Goal: Task Accomplishment & Management: Use online tool/utility

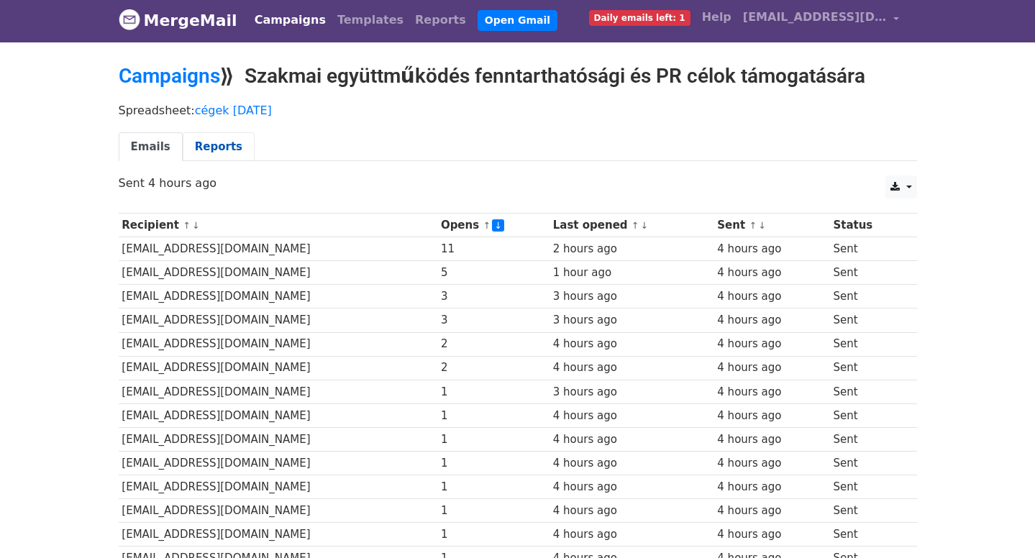
click at [201, 146] on link "Reports" at bounding box center [219, 146] width 72 height 29
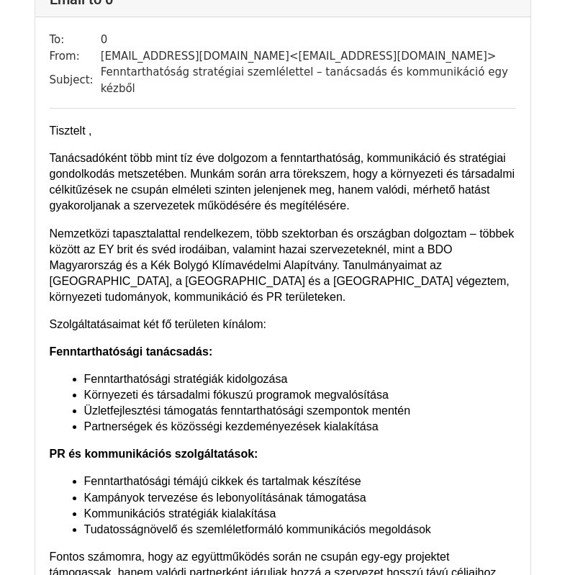
scroll to position [9575, 0]
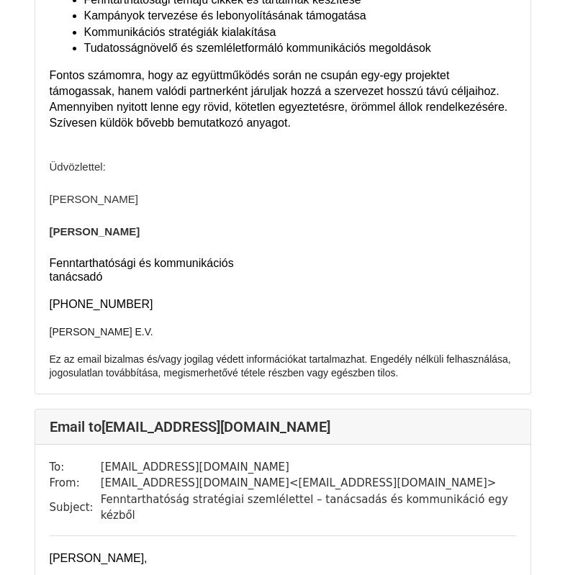
scroll to position [3213, 0]
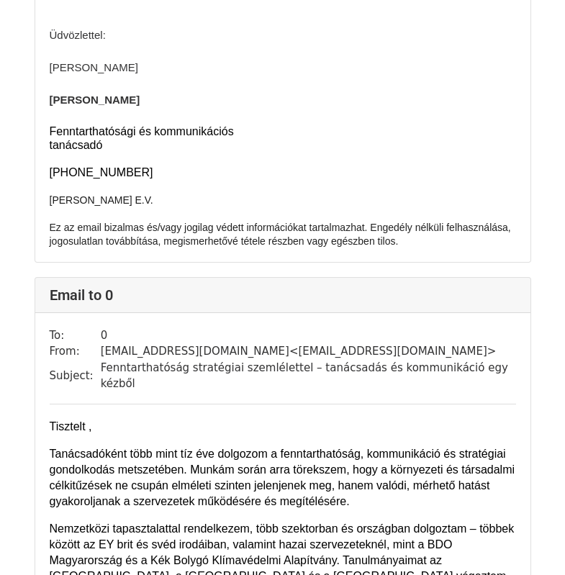
scroll to position [7995, 0]
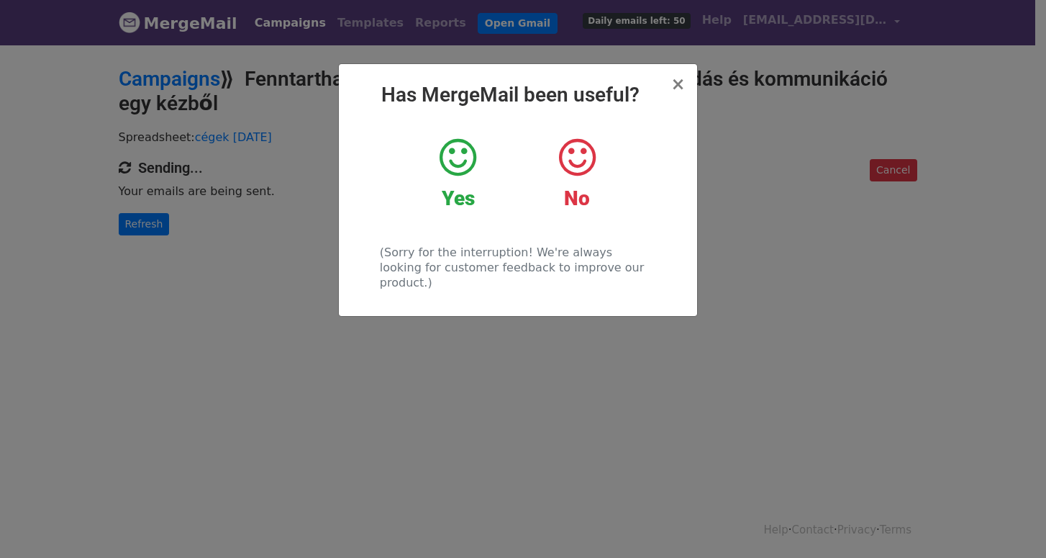
click at [458, 158] on icon at bounding box center [458, 157] width 37 height 43
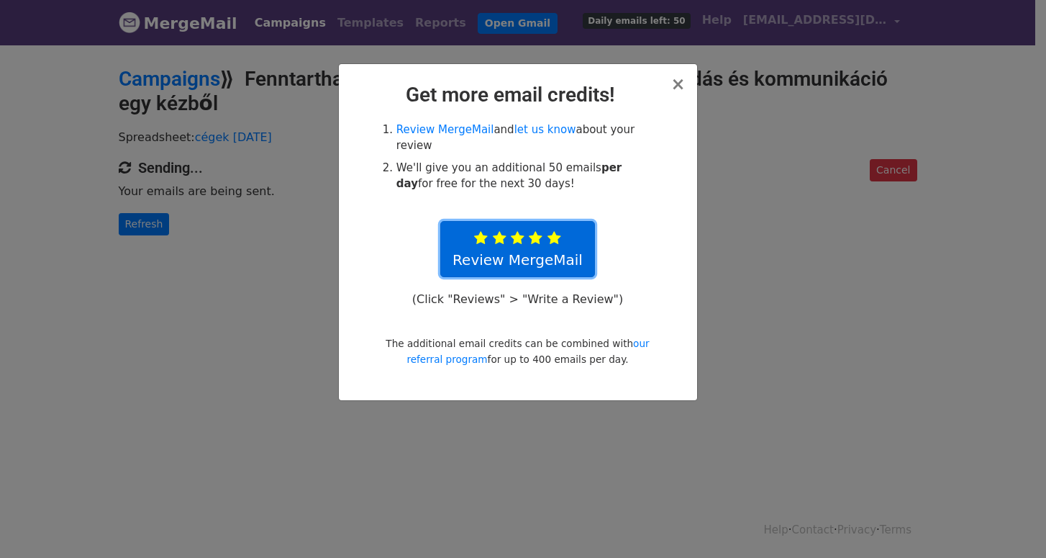
click at [553, 235] on icon at bounding box center [555, 238] width 14 height 14
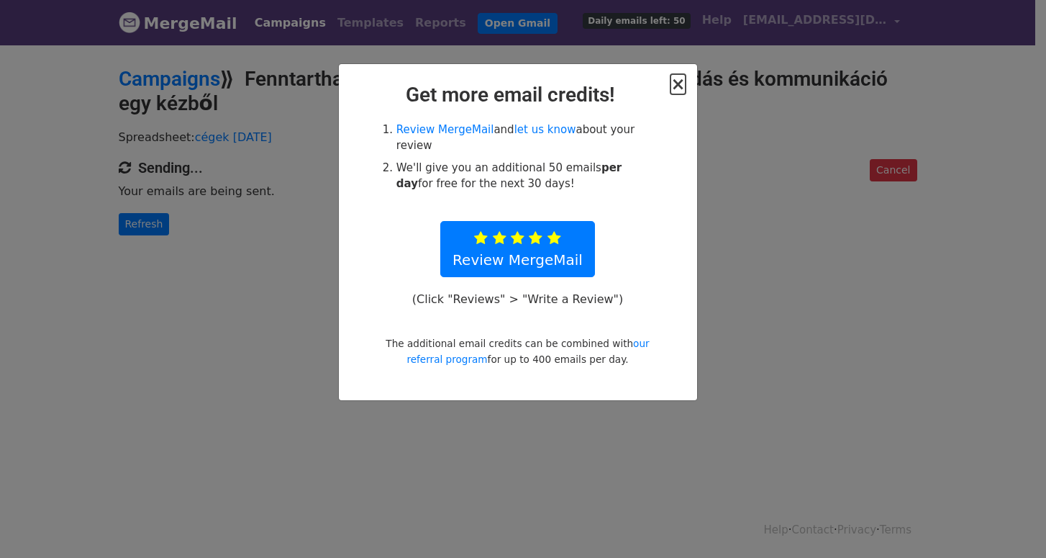
click at [679, 87] on span "×" at bounding box center [678, 84] width 14 height 20
